Goal: Task Accomplishment & Management: Manage account settings

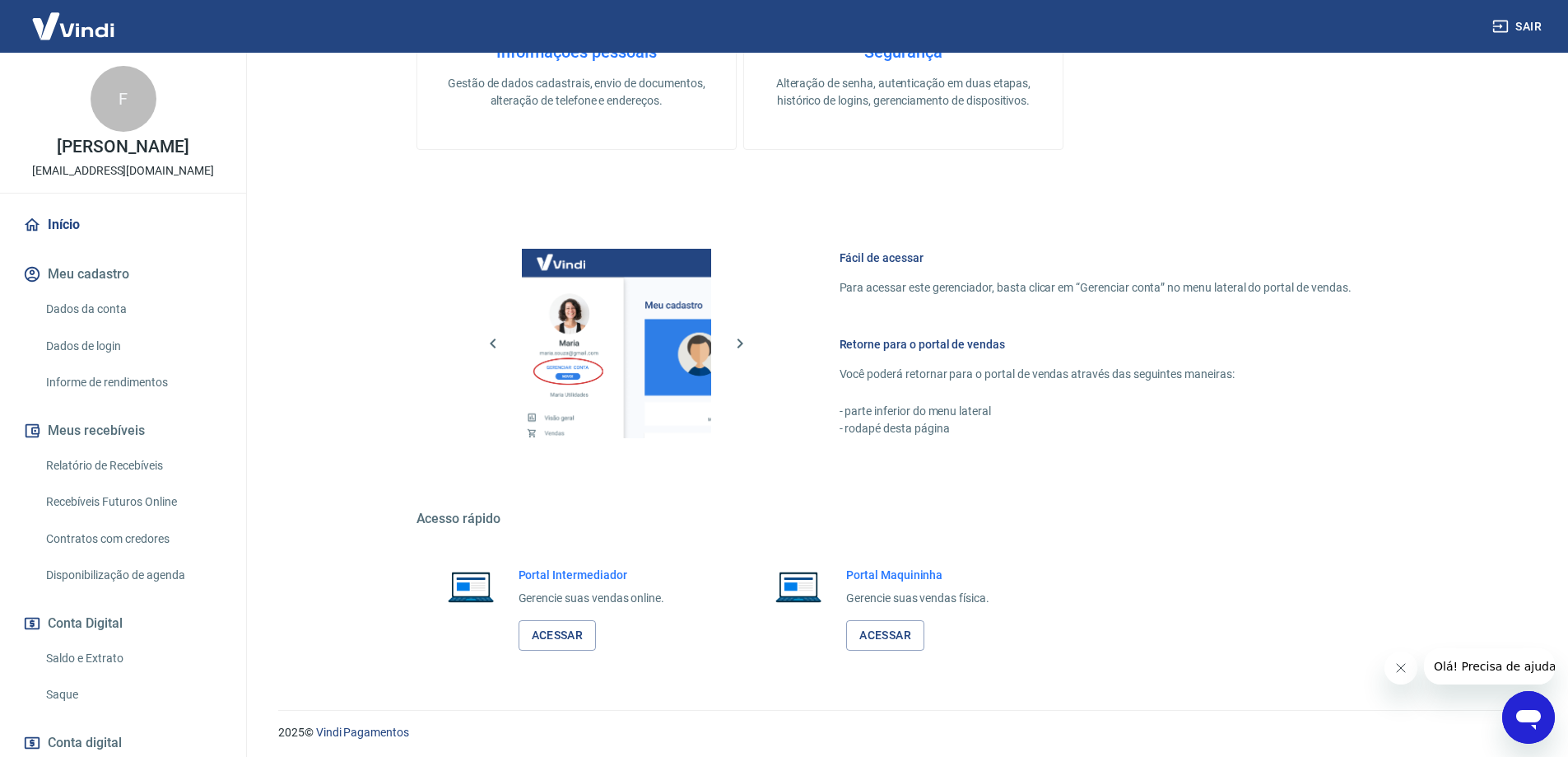
scroll to position [527, 0]
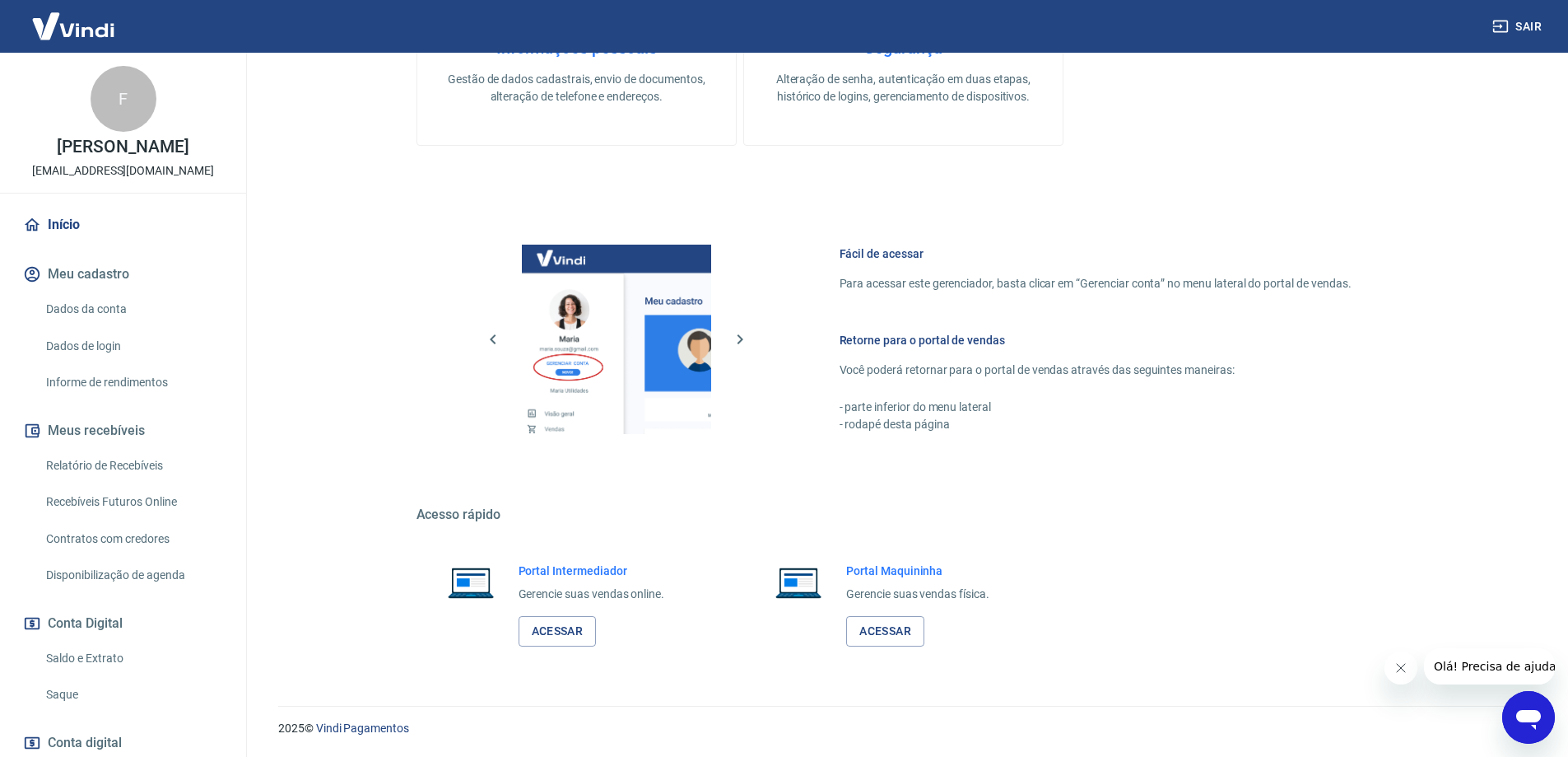
click at [82, 711] on link "Saque" at bounding box center [133, 694] width 187 height 33
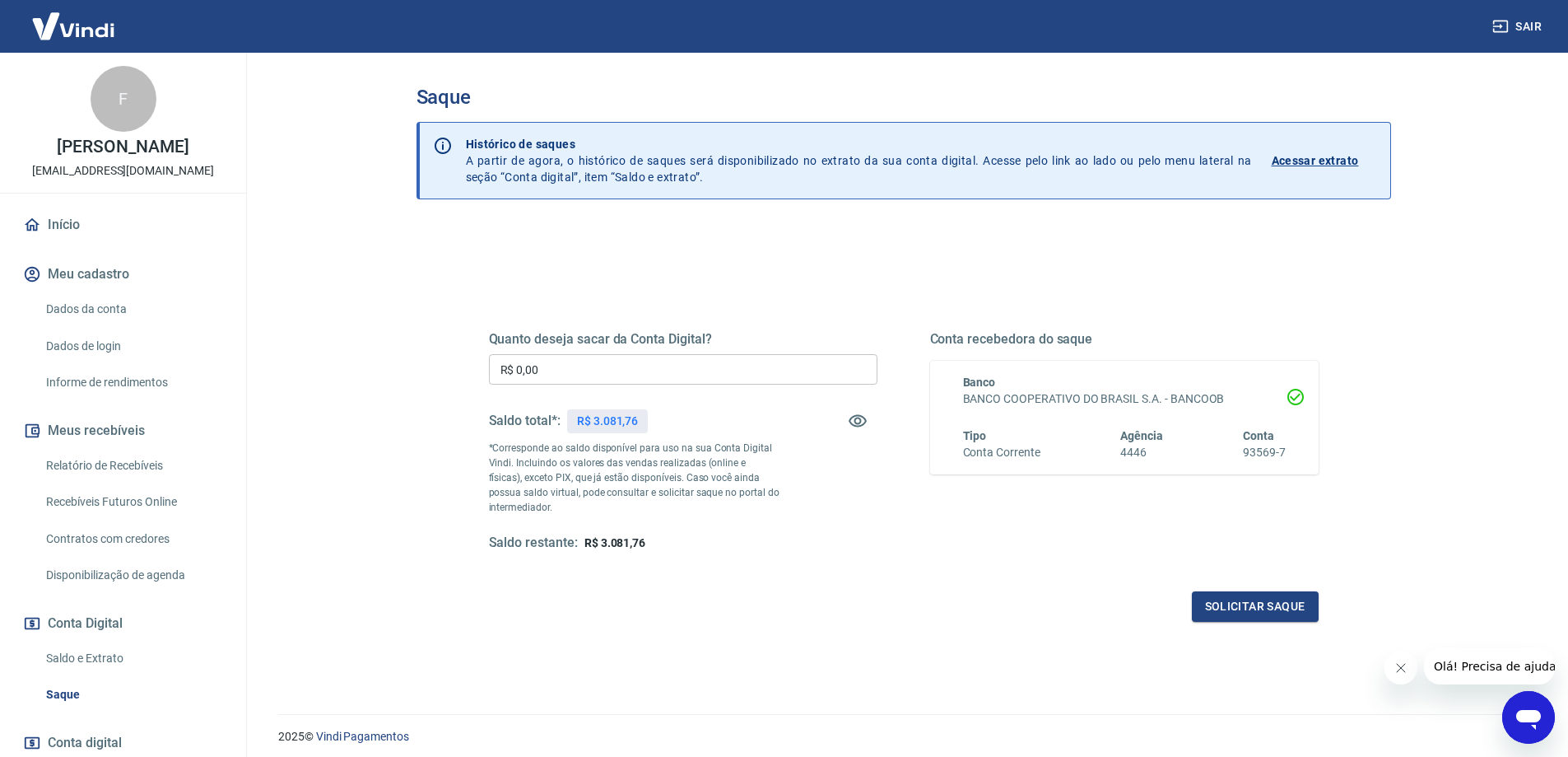
click at [71, 242] on link "Início" at bounding box center [123, 224] width 206 height 36
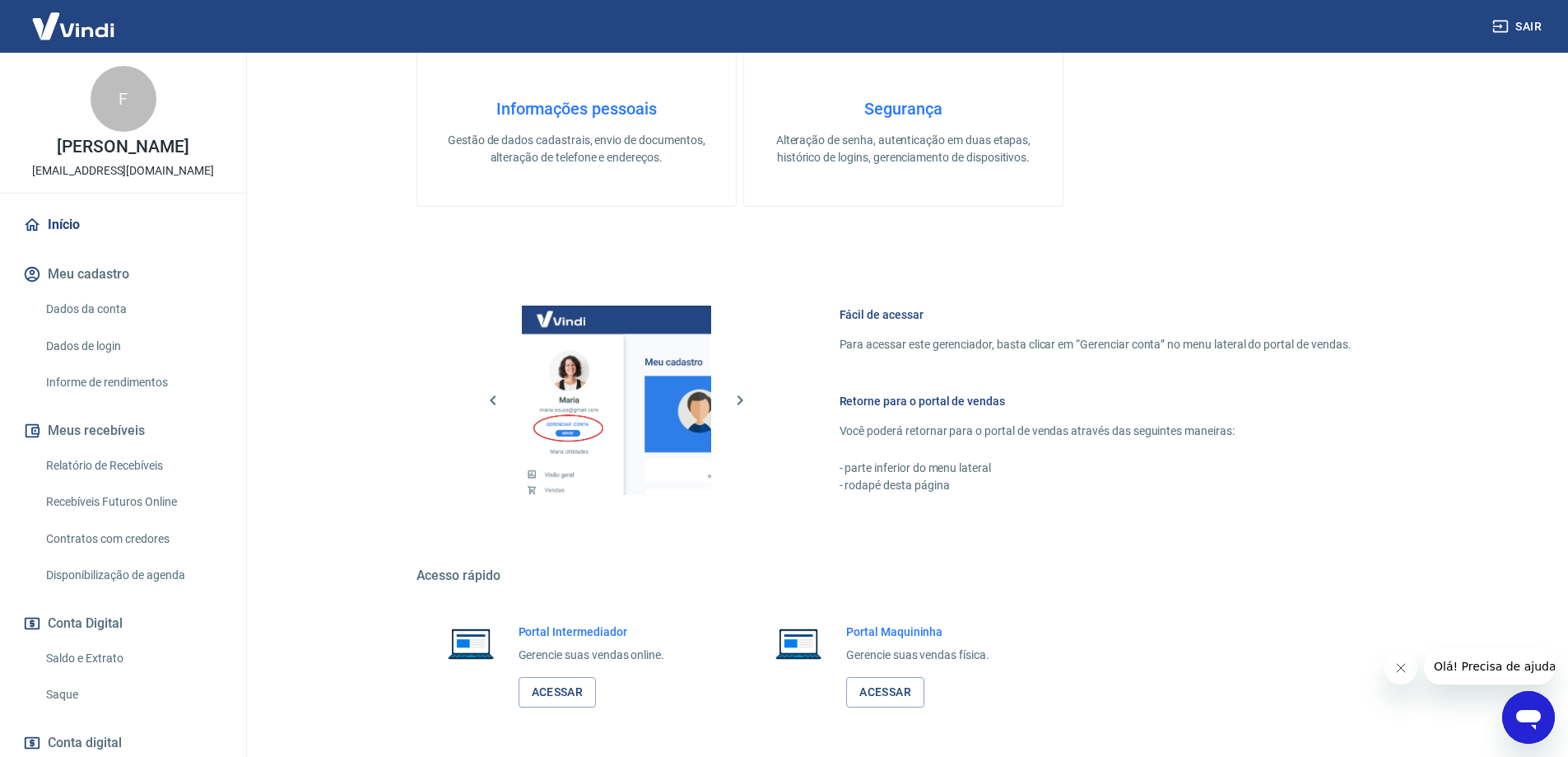
scroll to position [527, 0]
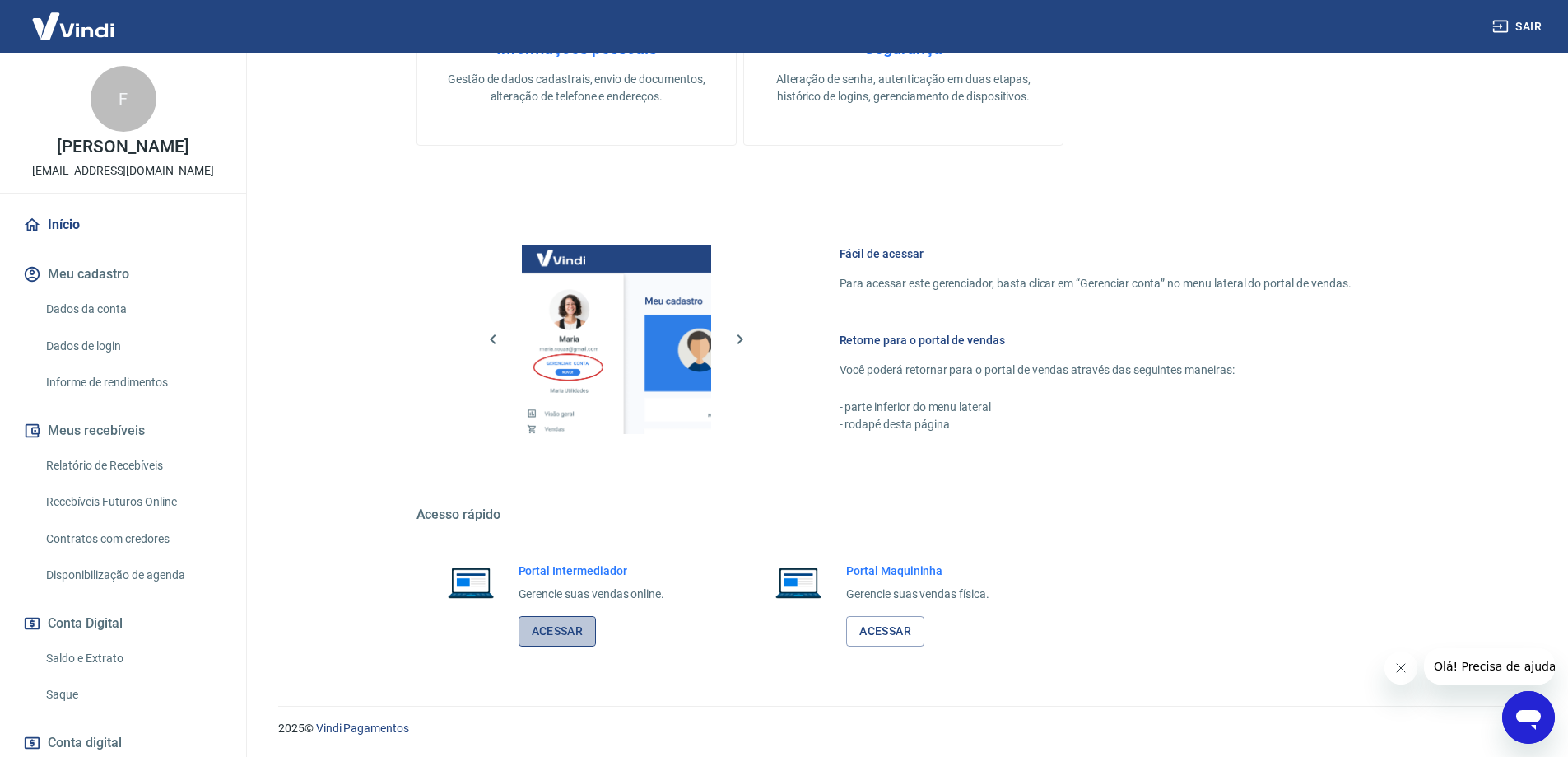
click at [587, 620] on link "Acessar" at bounding box center [557, 631] width 78 height 31
